Goal: Information Seeking & Learning: Learn about a topic

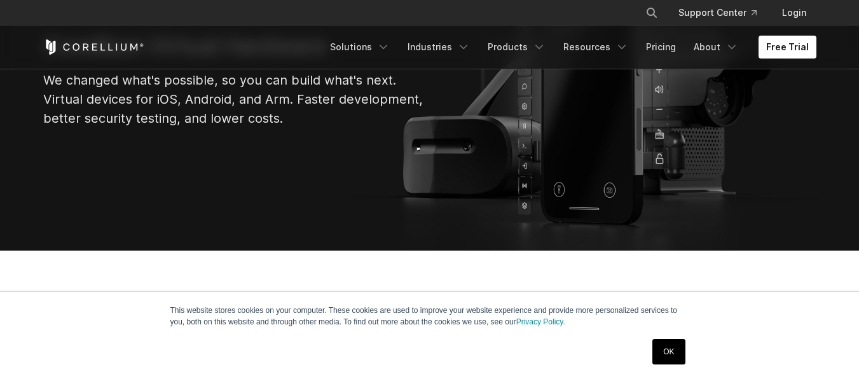
click at [667, 343] on link "OK" at bounding box center [668, 351] width 32 height 25
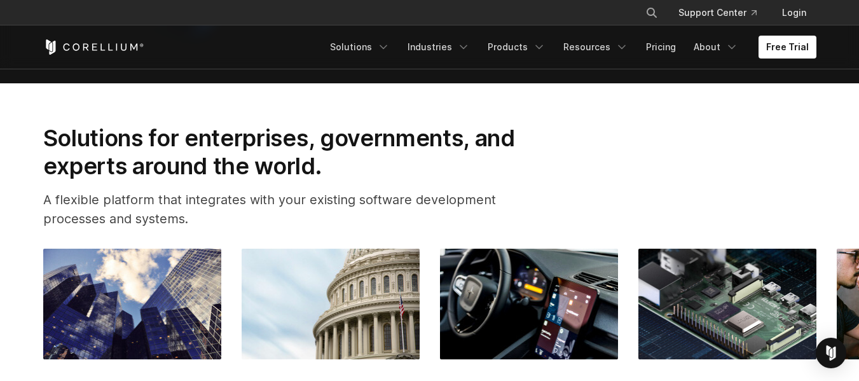
scroll to position [1399, 0]
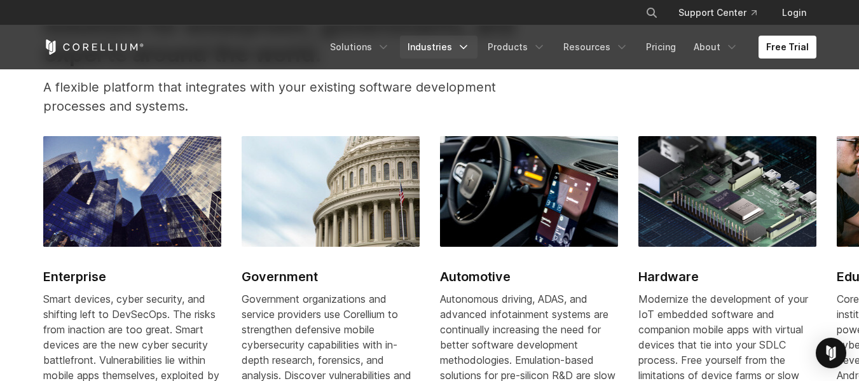
click at [461, 47] on link "Industries" at bounding box center [439, 47] width 78 height 23
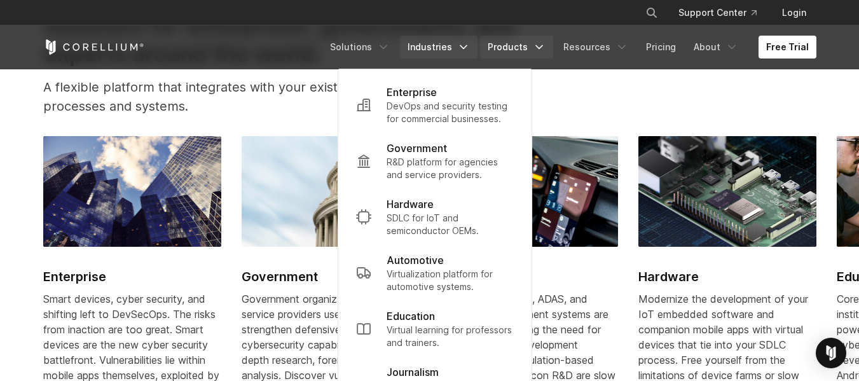
click at [516, 45] on link "Products" at bounding box center [516, 47] width 73 height 23
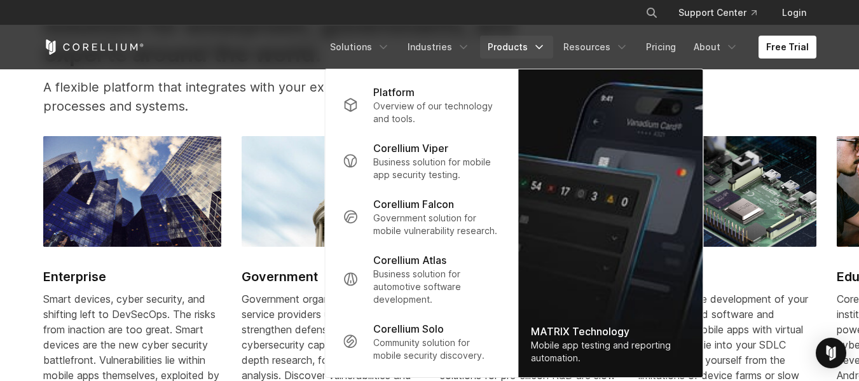
click at [516, 45] on link "Products" at bounding box center [516, 47] width 73 height 23
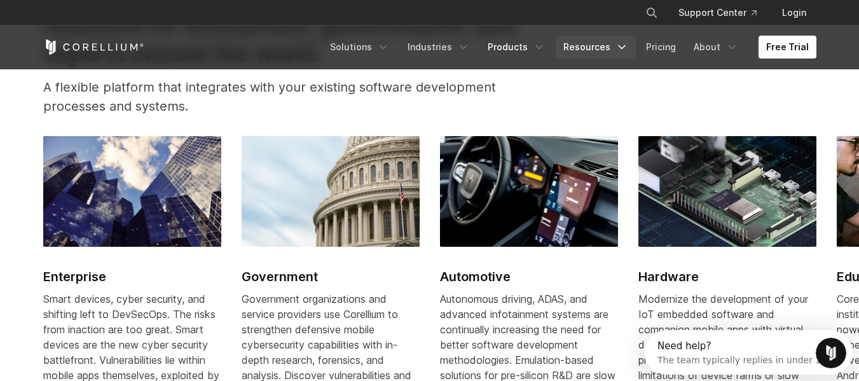
scroll to position [0, 0]
click at [570, 41] on link "Resources" at bounding box center [595, 47] width 80 height 23
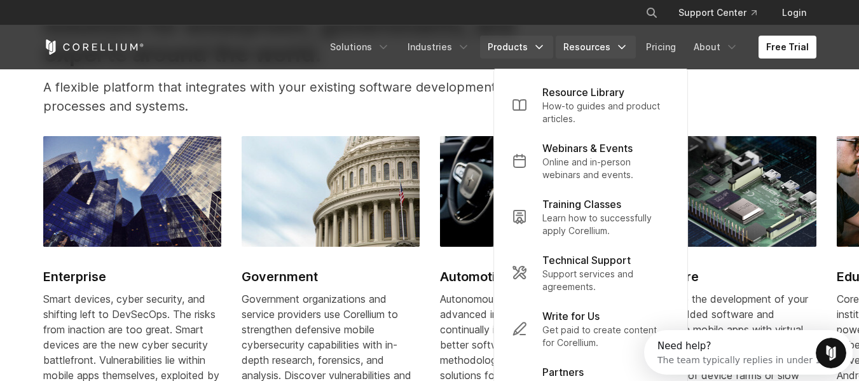
click at [516, 45] on link "Products" at bounding box center [516, 47] width 73 height 23
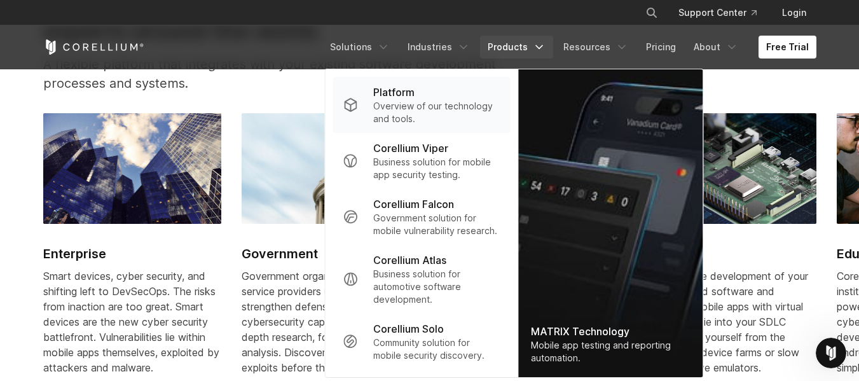
scroll to position [1422, 0]
click at [480, 116] on p "Overview of our technology and tools." at bounding box center [436, 112] width 126 height 25
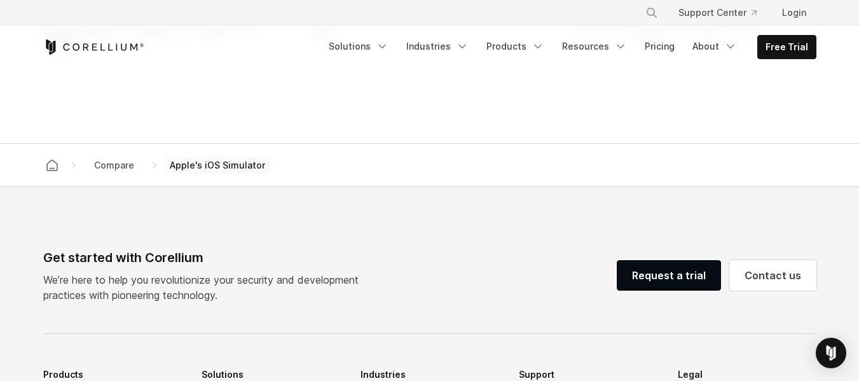
scroll to position [1242, 0]
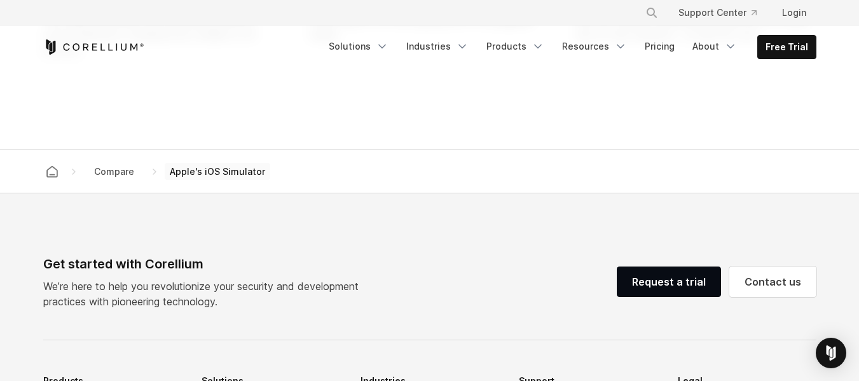
click at [199, 180] on span "Apple's iOS Simulator" at bounding box center [217, 172] width 105 height 18
